Goal: Entertainment & Leisure: Browse casually

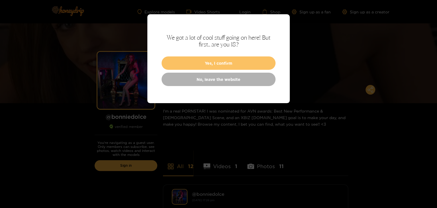
click at [220, 63] on button "Yes, I confirm" at bounding box center [219, 62] width 114 height 13
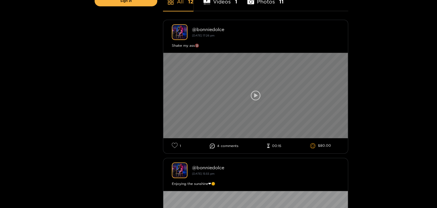
scroll to position [171, 0]
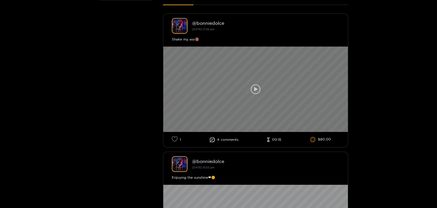
click at [257, 88] on icon at bounding box center [255, 89] width 3 height 4
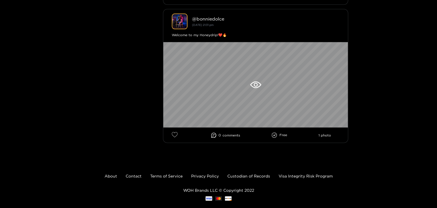
scroll to position [1704, 0]
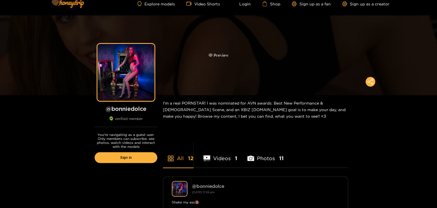
scroll to position [0, 0]
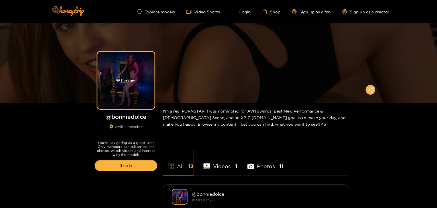
click at [120, 70] on div "Preview" at bounding box center [126, 80] width 57 height 57
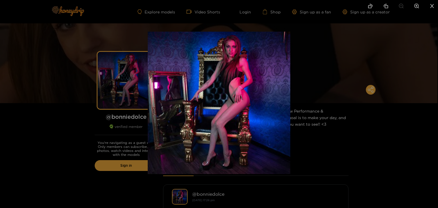
click at [364, 125] on div at bounding box center [219, 104] width 438 height 208
